Goal: Information Seeking & Learning: Find specific page/section

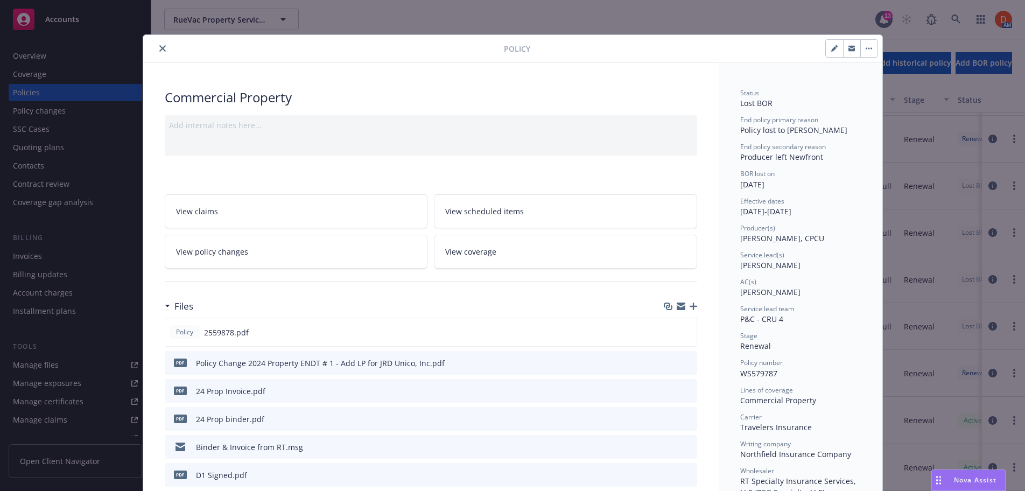
click at [158, 47] on button "close" at bounding box center [162, 48] width 13 height 13
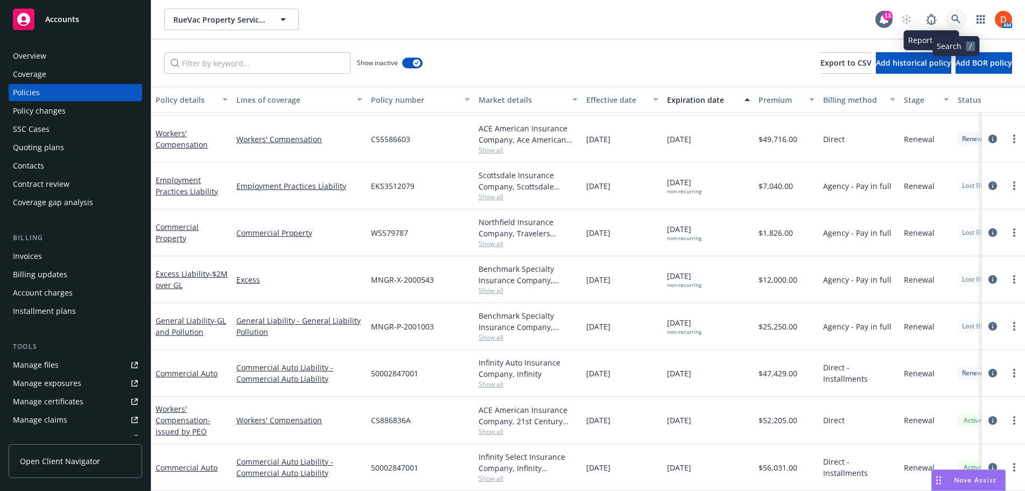
click at [954, 12] on link at bounding box center [957, 20] width 22 height 22
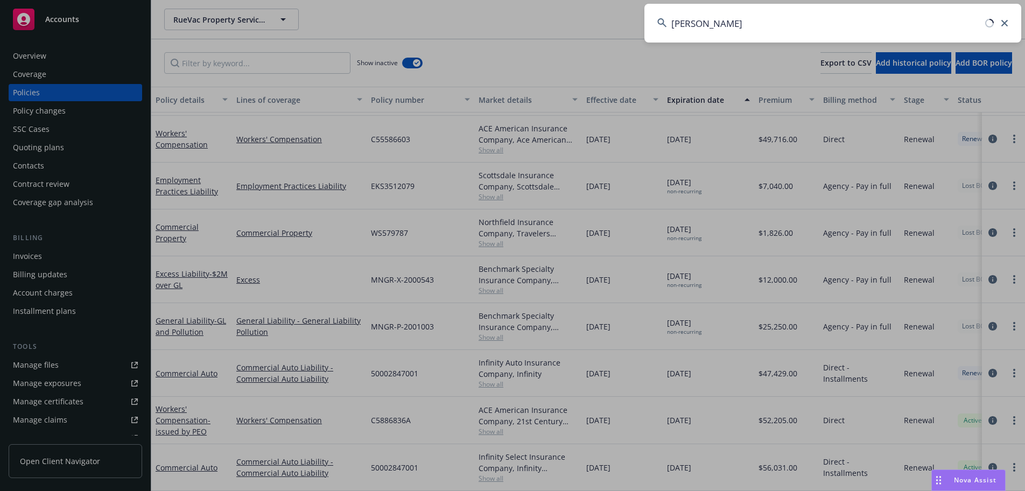
type input "[PERSON_NAME]"
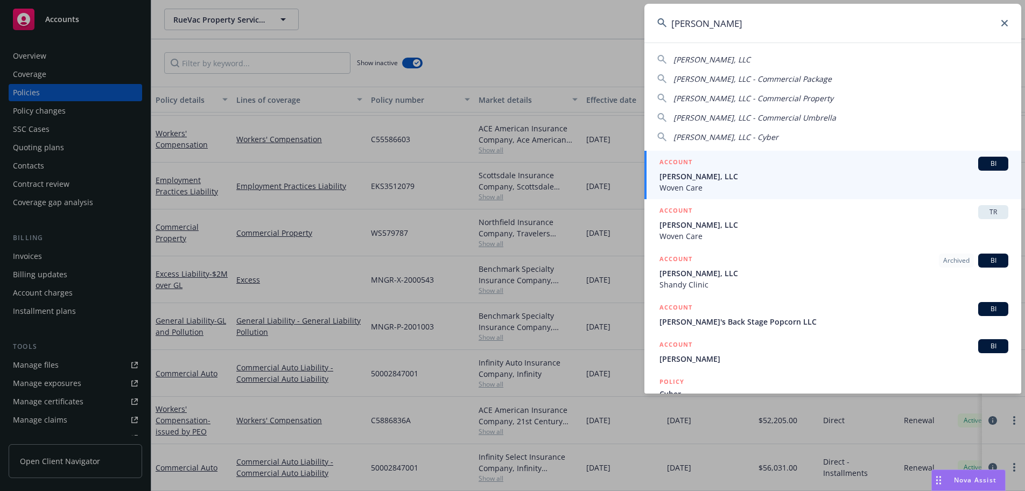
click at [848, 171] on span "[PERSON_NAME], LLC" at bounding box center [834, 176] width 349 height 11
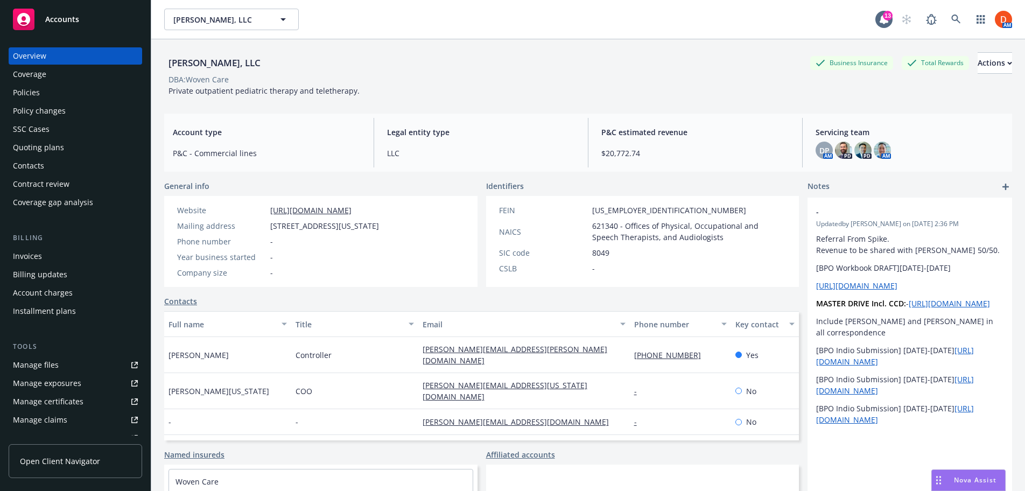
click at [101, 93] on div "Policies" at bounding box center [75, 92] width 125 height 17
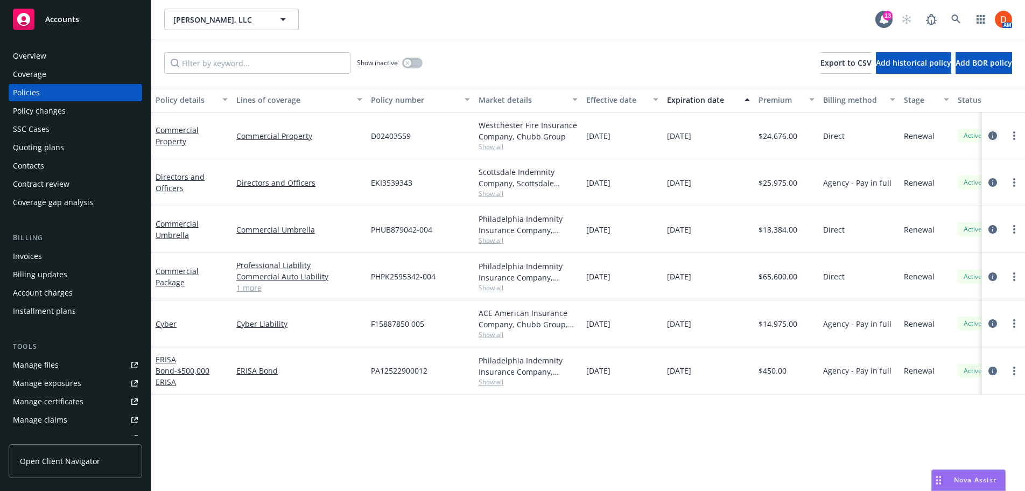
click at [992, 140] on link "circleInformation" at bounding box center [993, 135] width 13 height 13
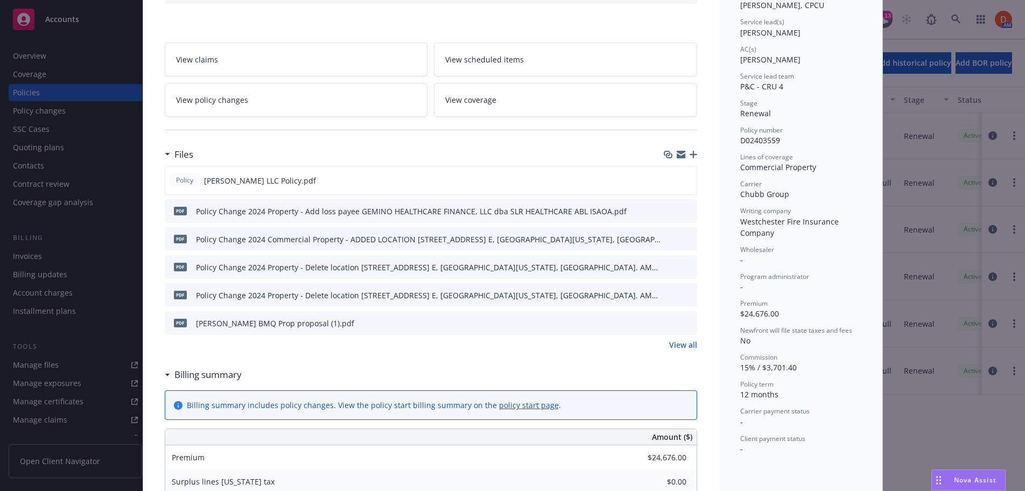
scroll to position [155, 0]
